Goal: Navigation & Orientation: Find specific page/section

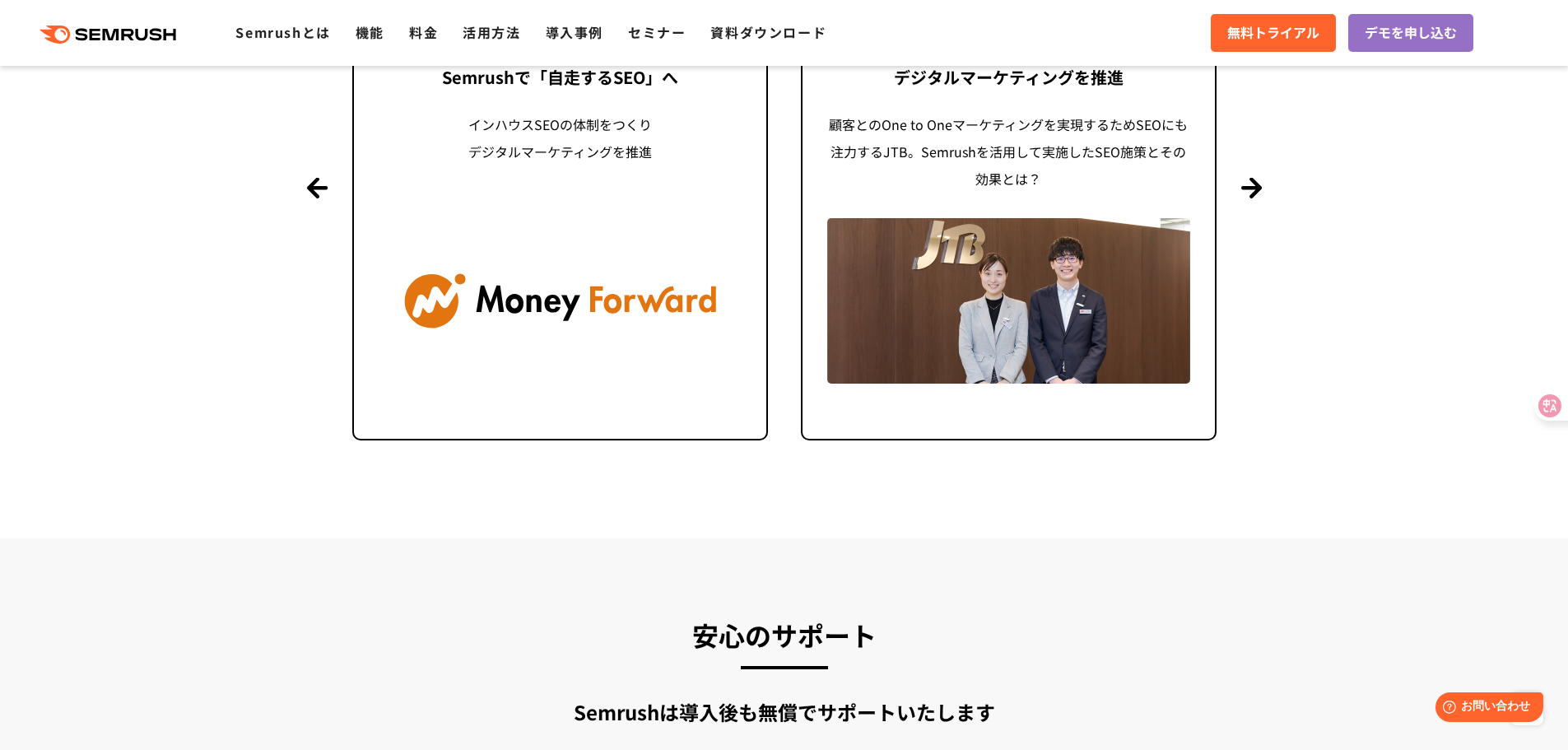
scroll to position [4199, 0]
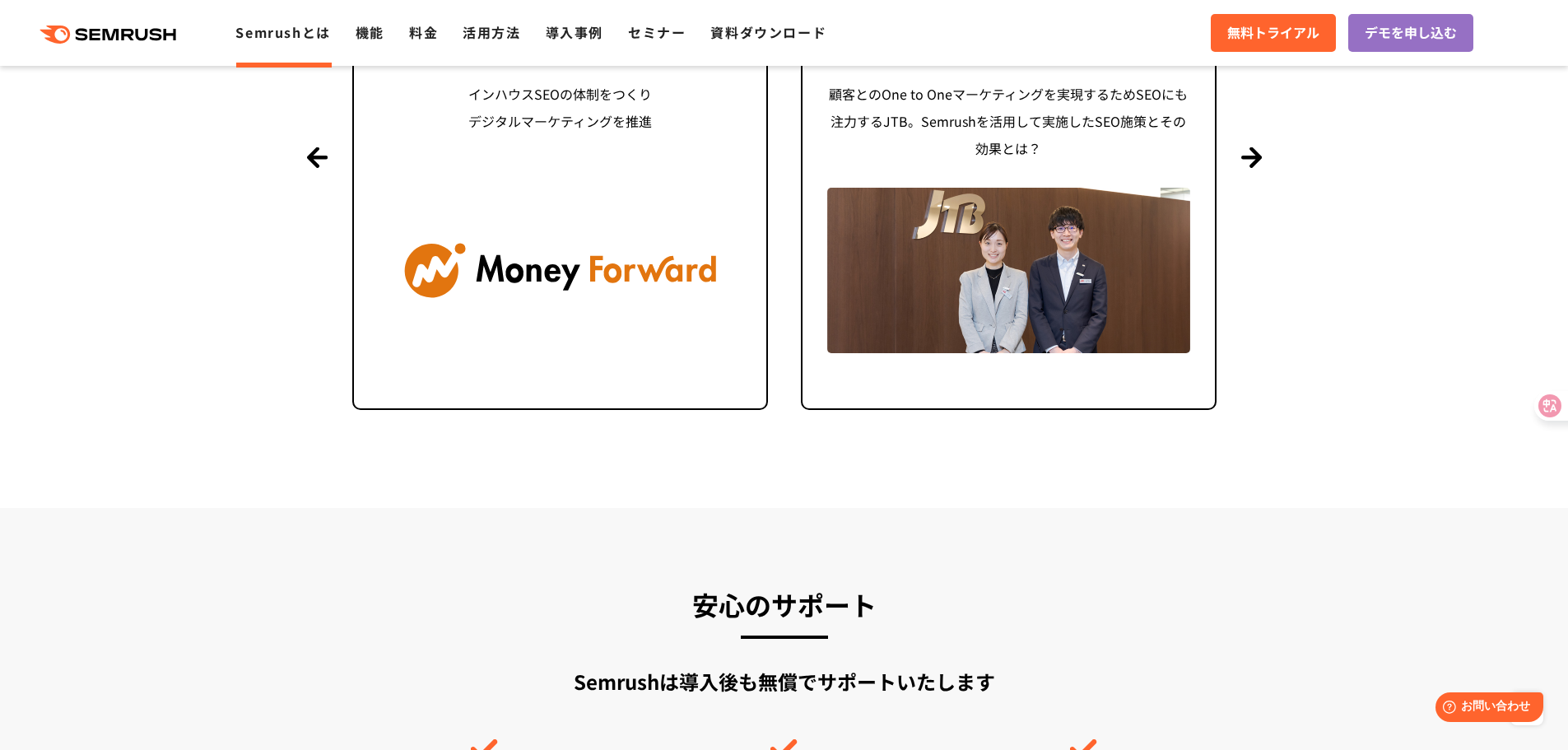
click at [266, 24] on link "Semrushとは" at bounding box center [283, 32] width 95 height 19
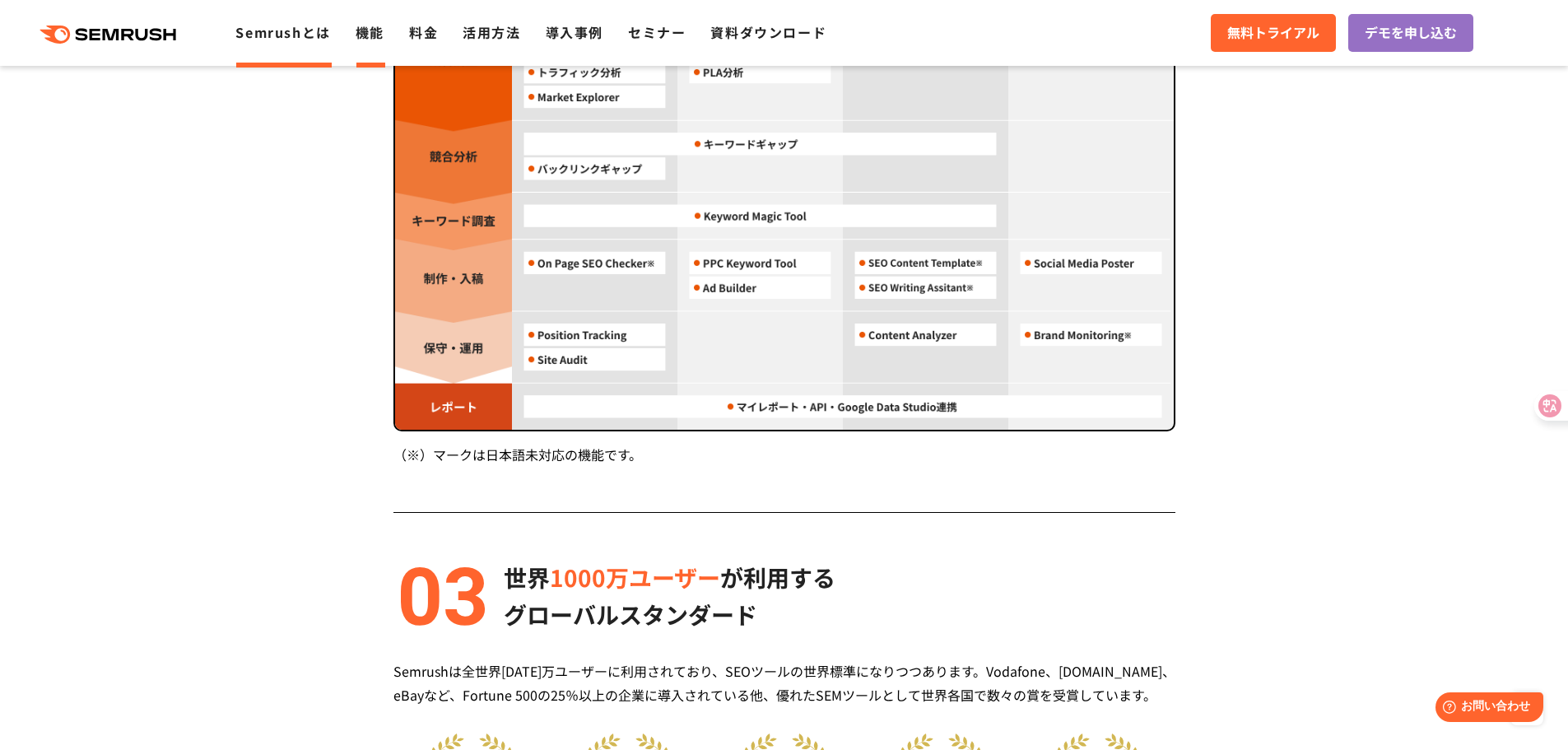
click at [364, 28] on link "機能" at bounding box center [370, 32] width 29 height 19
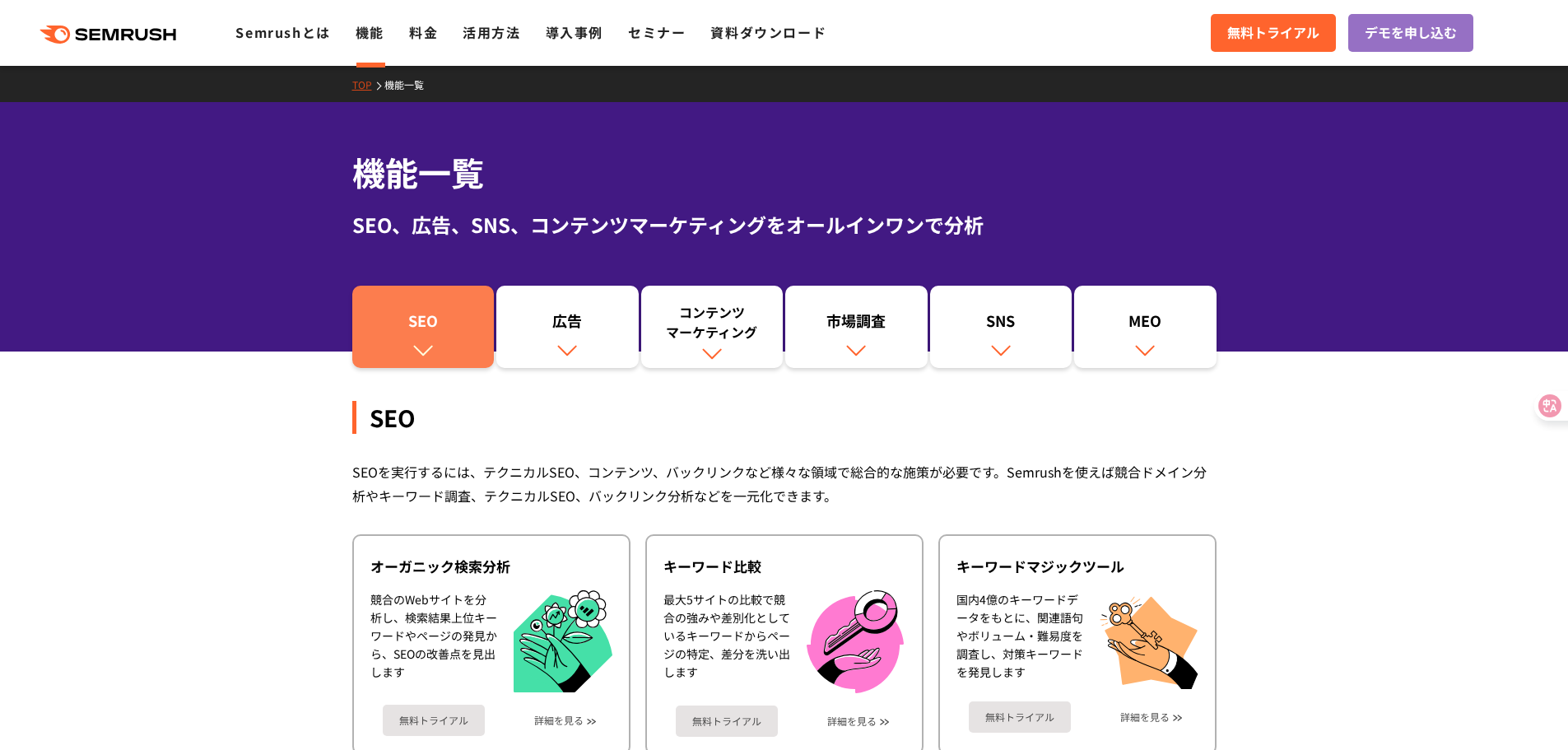
click at [435, 328] on div "SEO" at bounding box center [423, 324] width 126 height 28
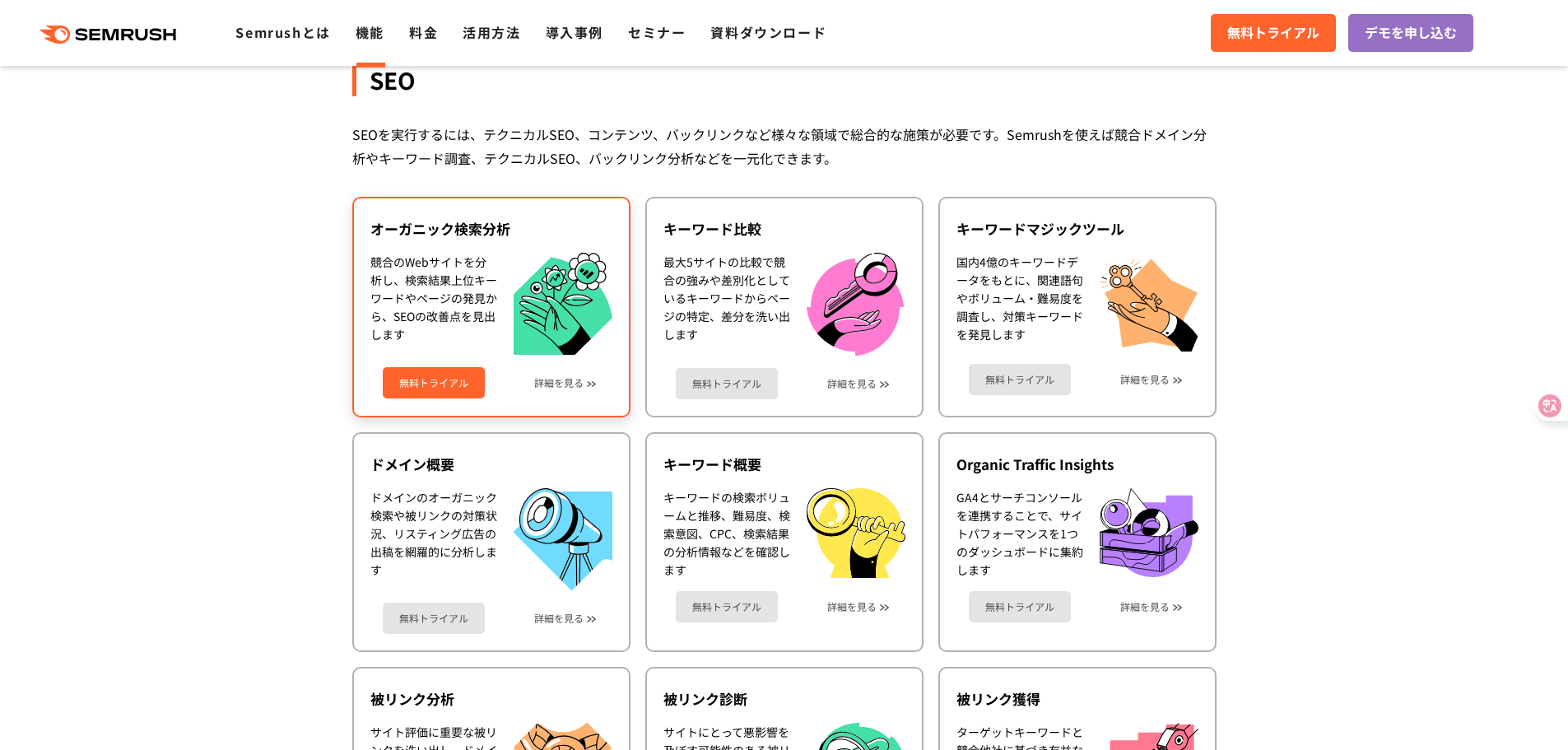
scroll to position [368, 0]
